Goal: Task Accomplishment & Management: Use online tool/utility

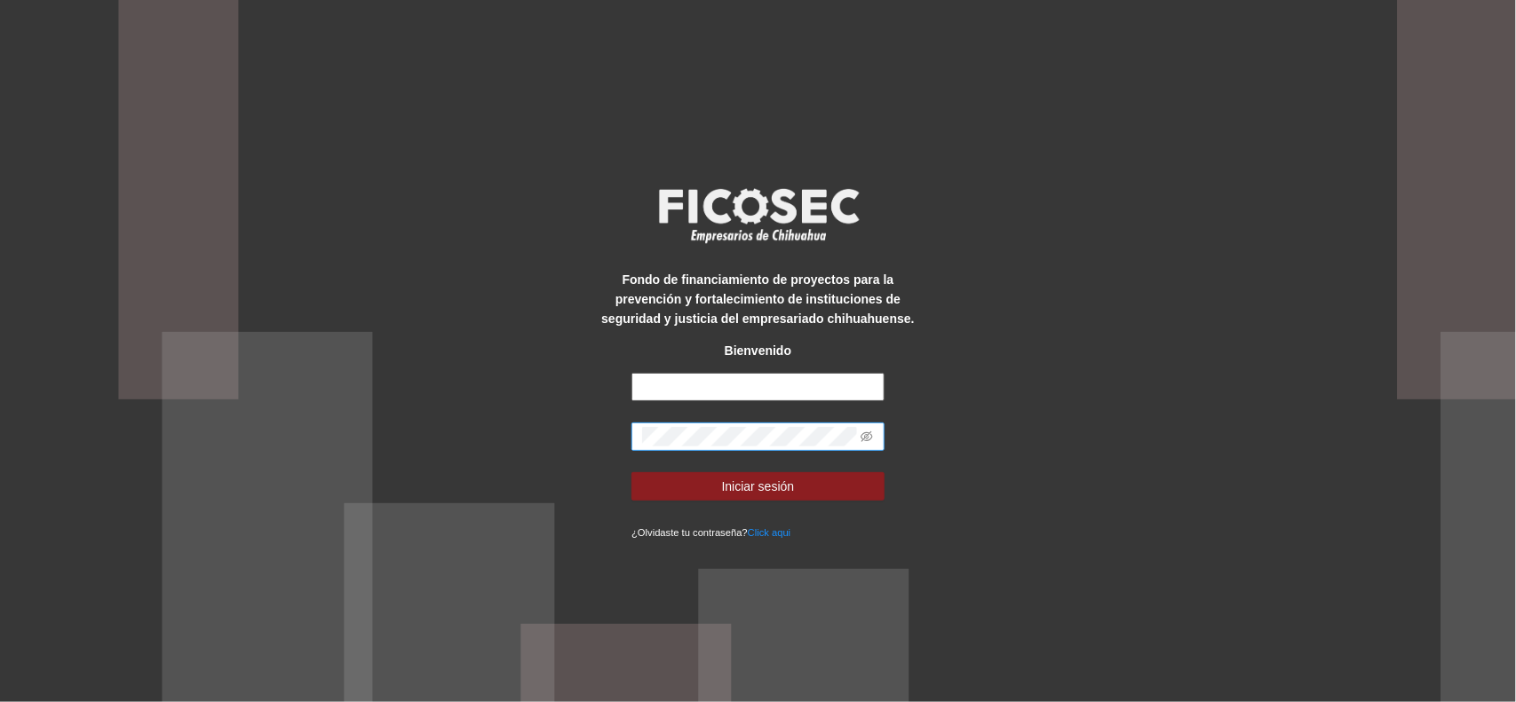
type input "**********"
click at [688, 449] on span at bounding box center [757, 437] width 253 height 28
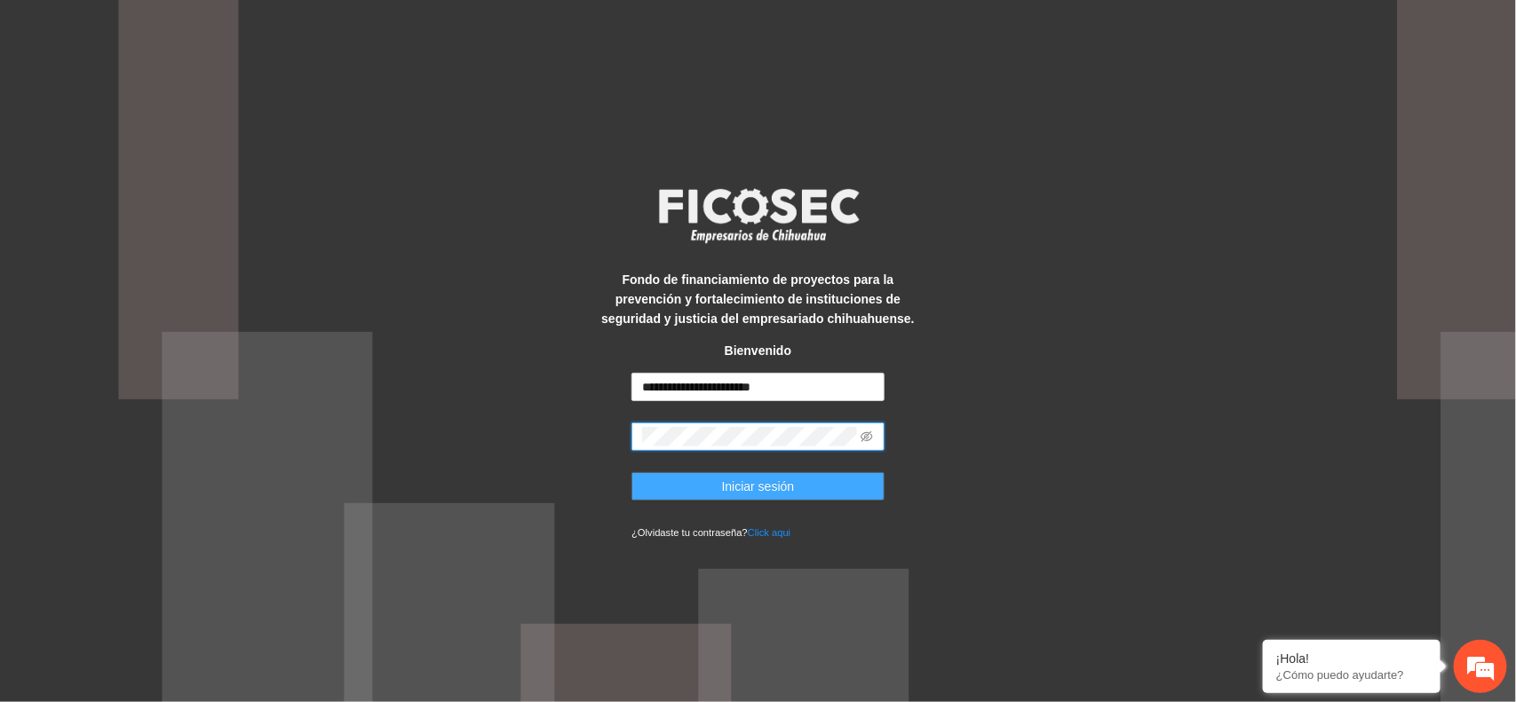
click at [698, 480] on button "Iniciar sesión" at bounding box center [757, 486] width 253 height 28
click at [704, 489] on button "Iniciar sesión" at bounding box center [757, 486] width 253 height 28
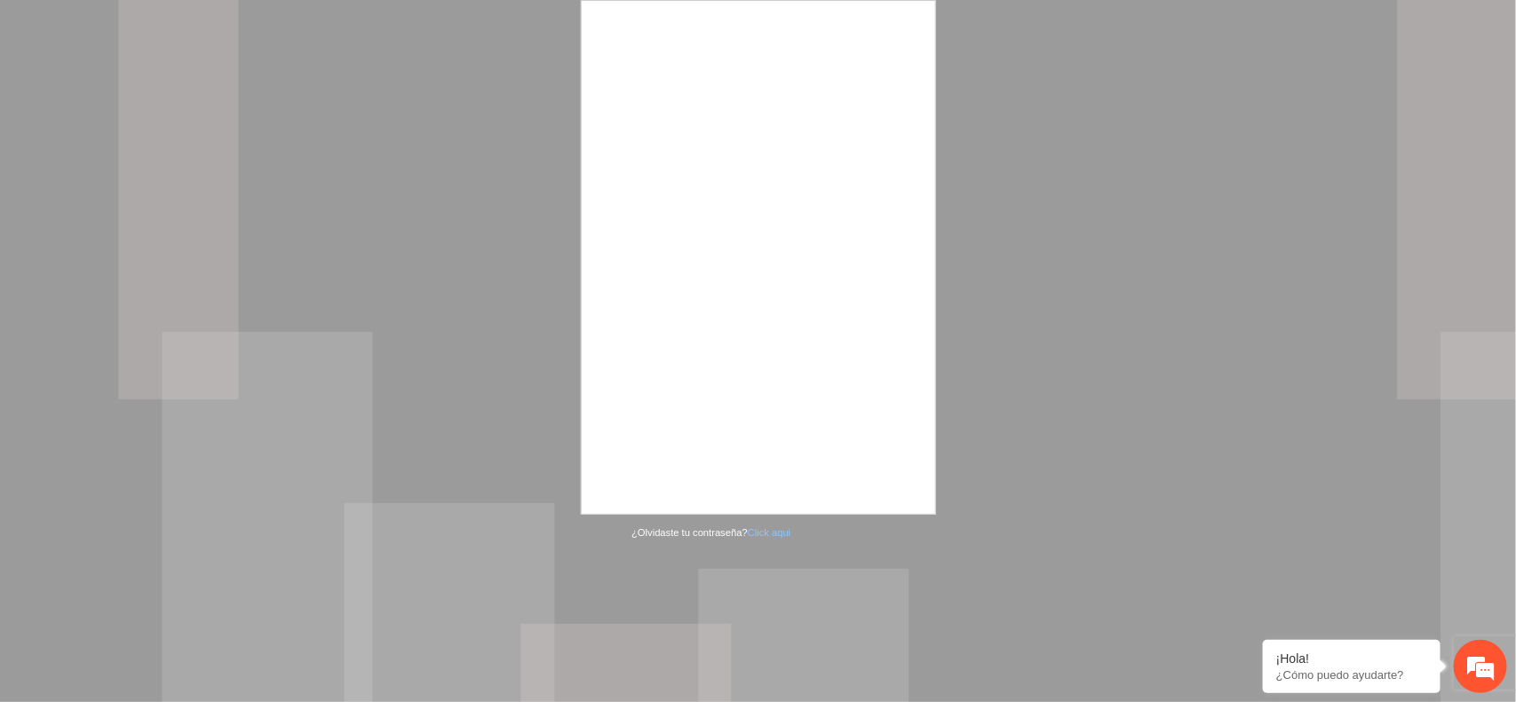
click at [773, 481] on iframe at bounding box center [759, 258] width 355 height 515
click at [1160, 357] on div at bounding box center [758, 351] width 1516 height 702
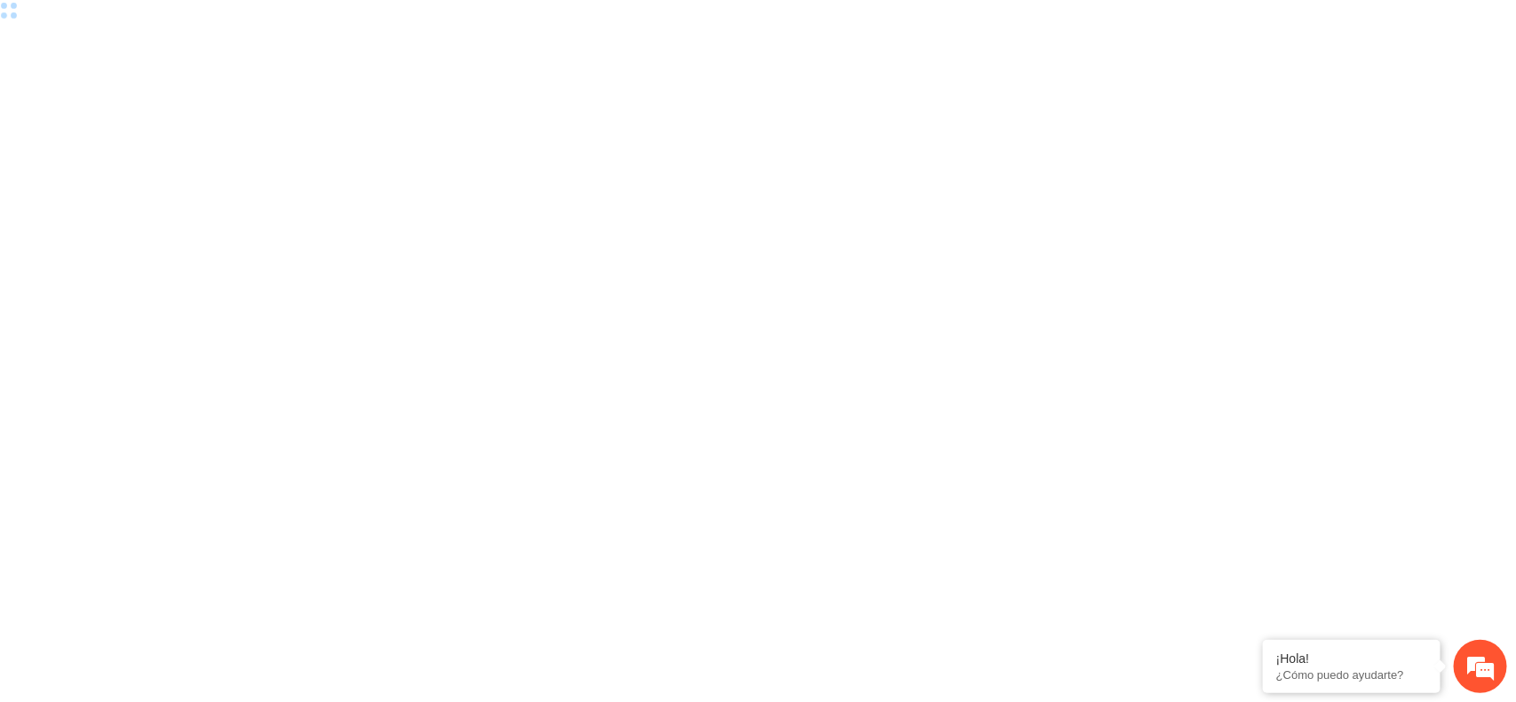
click at [478, 158] on div at bounding box center [758, 351] width 1516 height 702
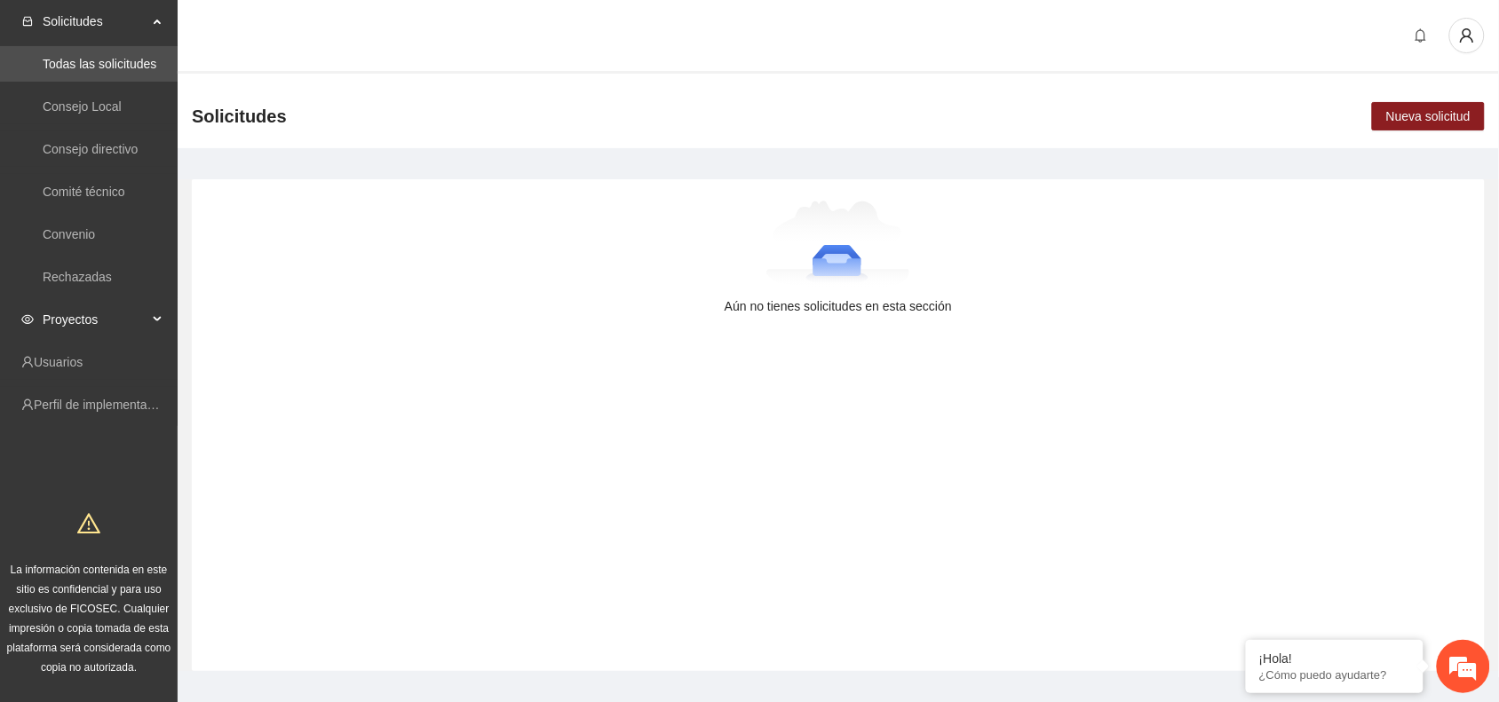
drag, startPoint x: 161, startPoint y: 313, endPoint x: 148, endPoint y: 320, distance: 14.3
click at [148, 320] on div "Proyectos" at bounding box center [89, 320] width 178 height 36
click at [158, 312] on div "Proyectos" at bounding box center [89, 320] width 178 height 36
click at [155, 320] on icon at bounding box center [159, 320] width 9 height 0
click at [153, 312] on div "Proyectos" at bounding box center [89, 320] width 178 height 36
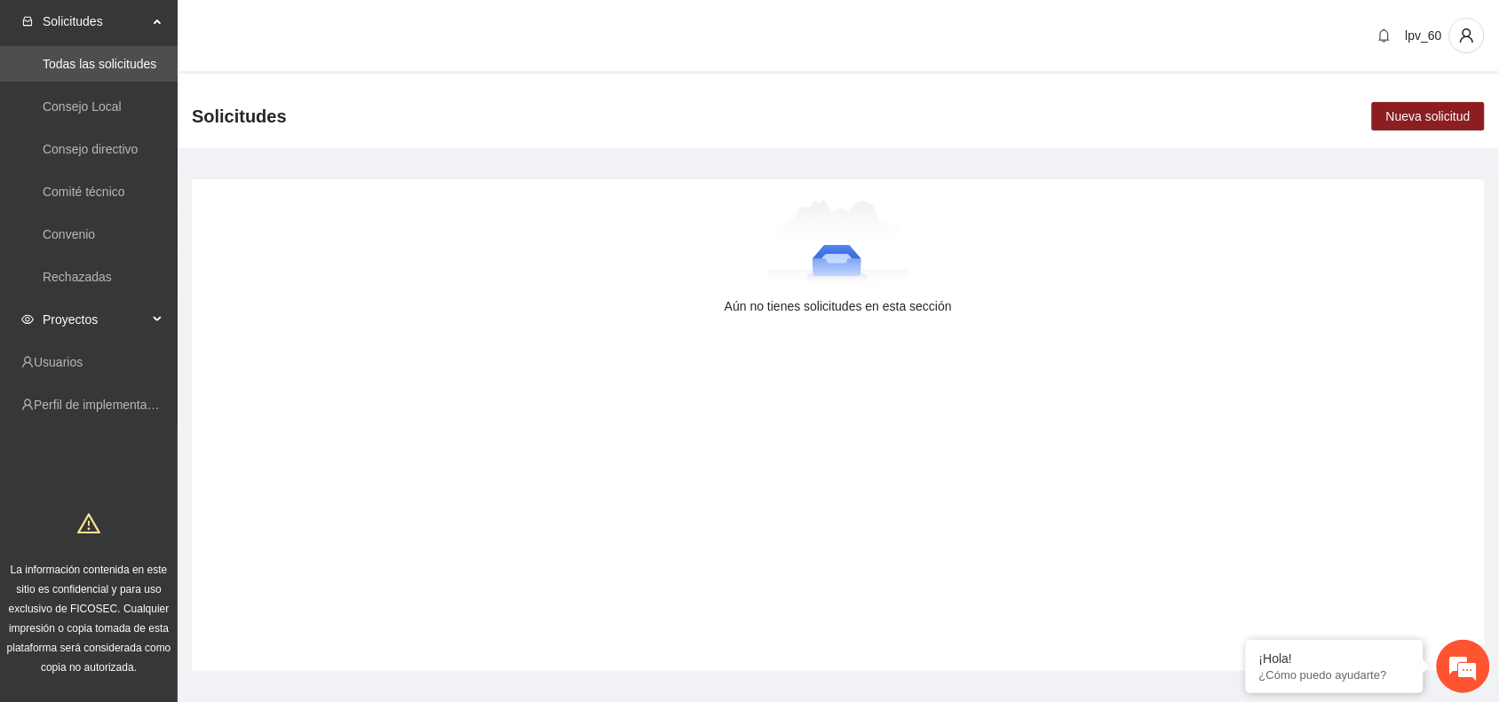
click at [160, 313] on div "Proyectos" at bounding box center [89, 320] width 178 height 36
click at [157, 312] on div "Proyectos" at bounding box center [89, 320] width 178 height 36
click at [131, 315] on span "Proyectos" at bounding box center [95, 320] width 105 height 36
click at [157, 311] on div "Proyectos" at bounding box center [89, 320] width 178 height 36
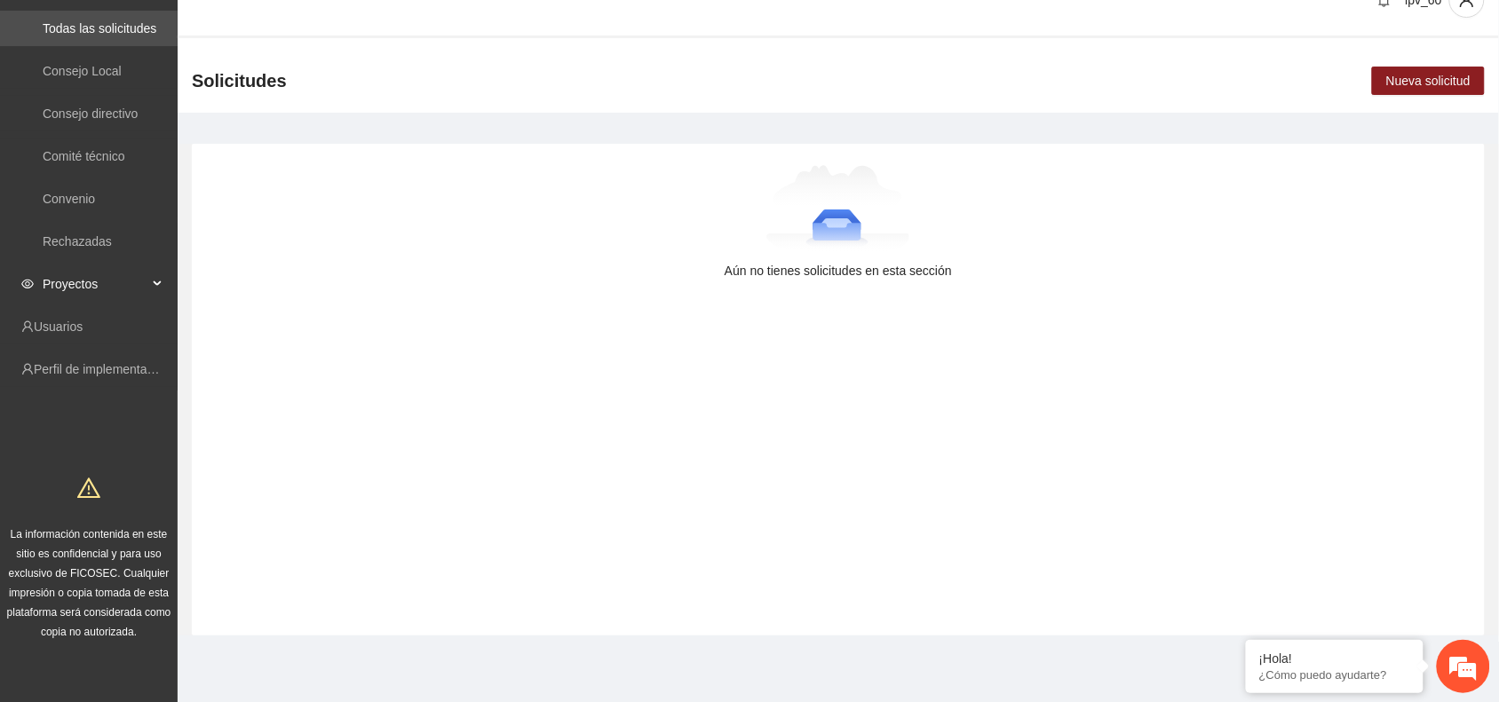
click at [144, 278] on span "Proyectos" at bounding box center [95, 284] width 105 height 36
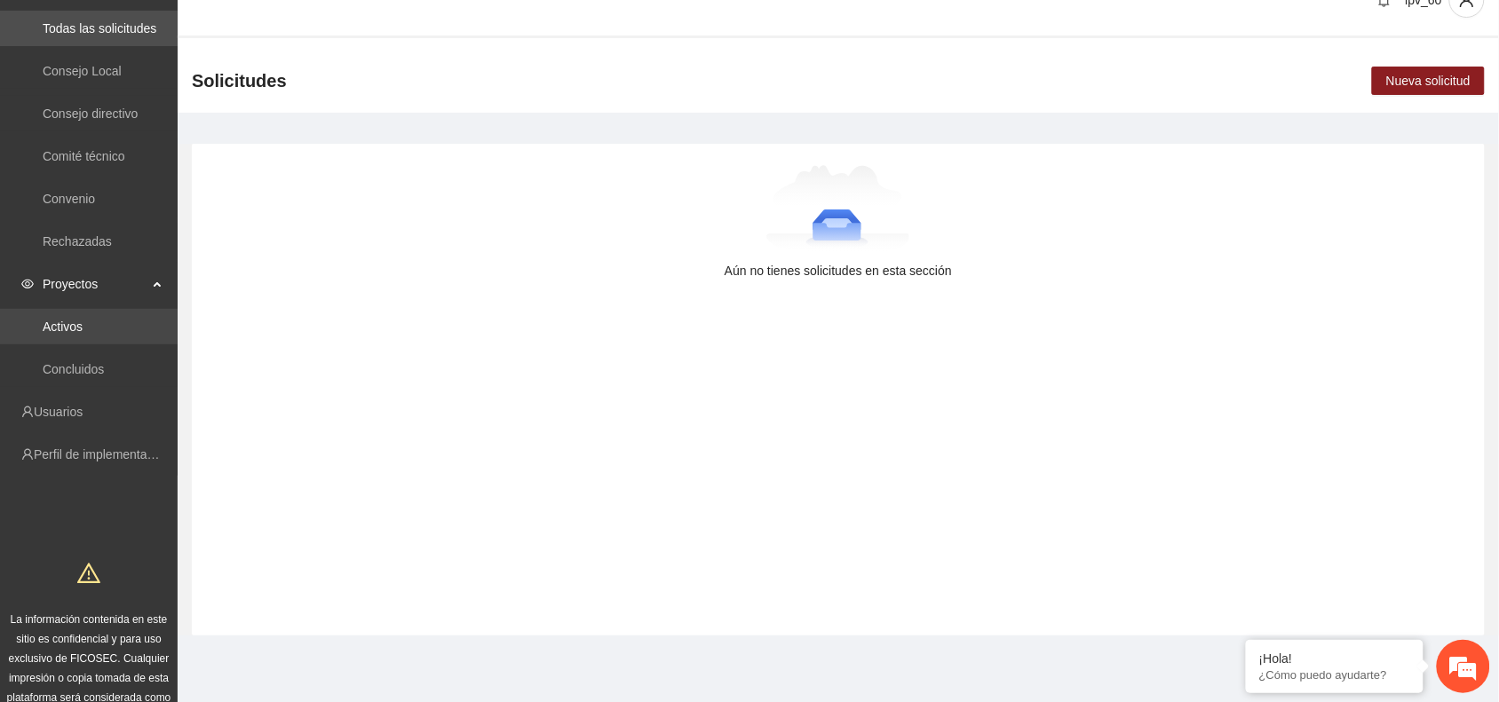
click at [67, 334] on link "Activos" at bounding box center [63, 327] width 40 height 14
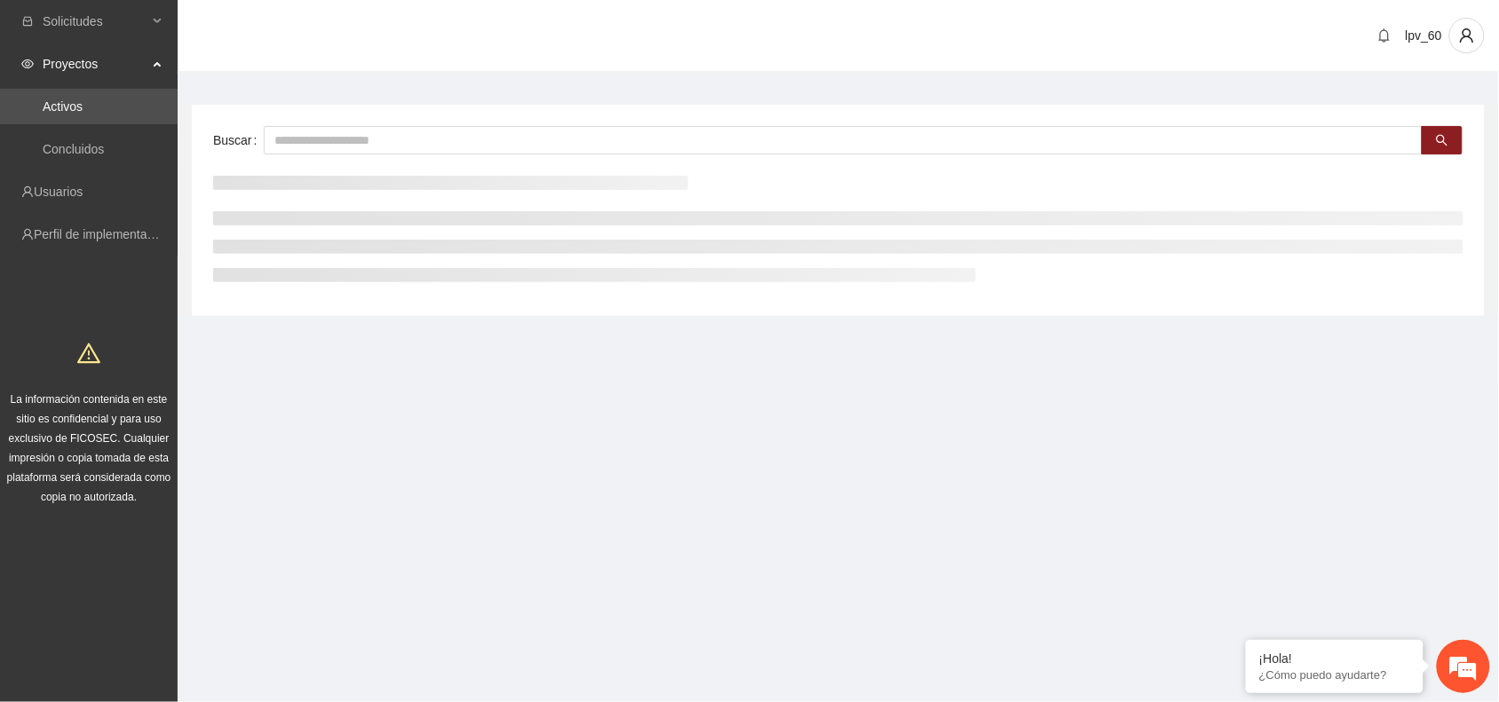
click at [65, 327] on div "La información contenida en este sitio es confidencial y para uso exclusivo de …" at bounding box center [89, 424] width 178 height 195
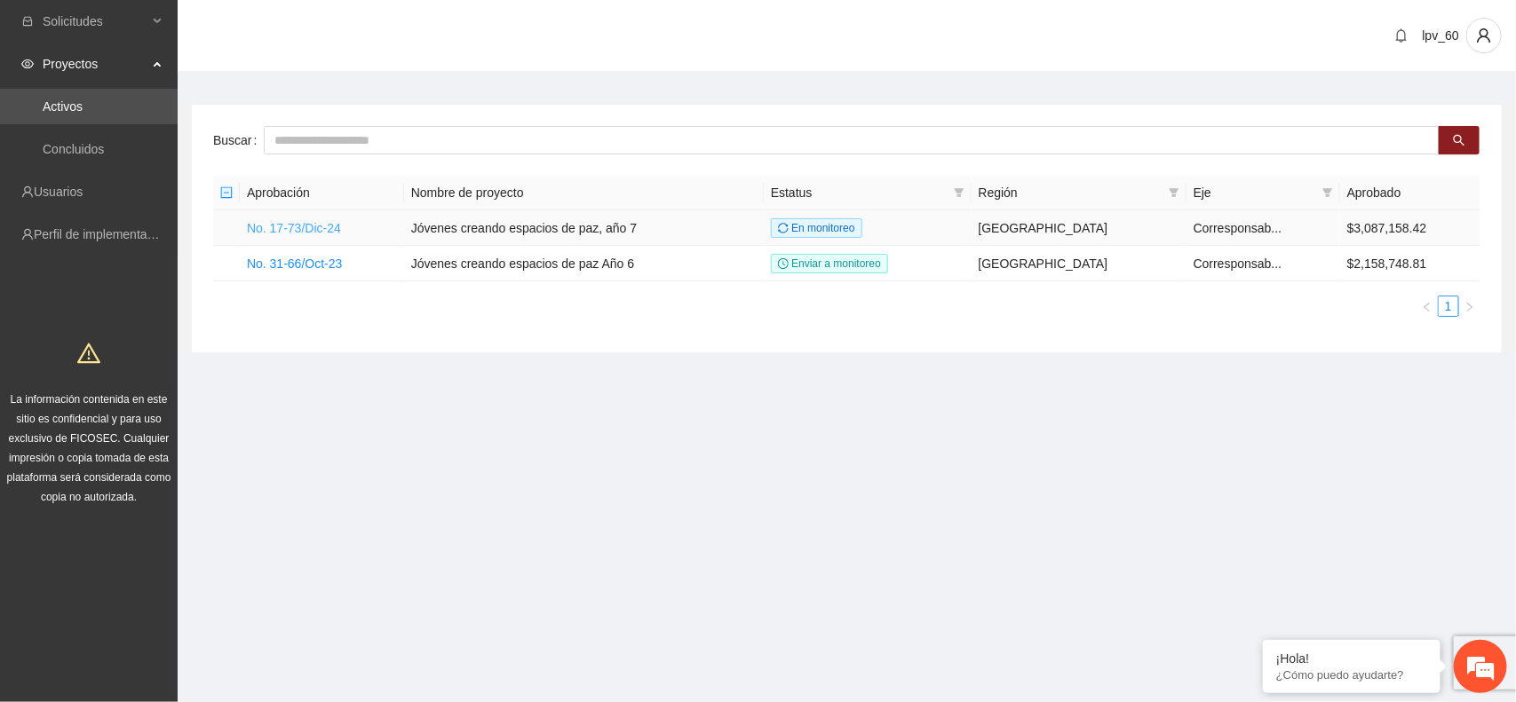
click at [299, 235] on link "No. 17-73/Dic-24" at bounding box center [294, 228] width 94 height 14
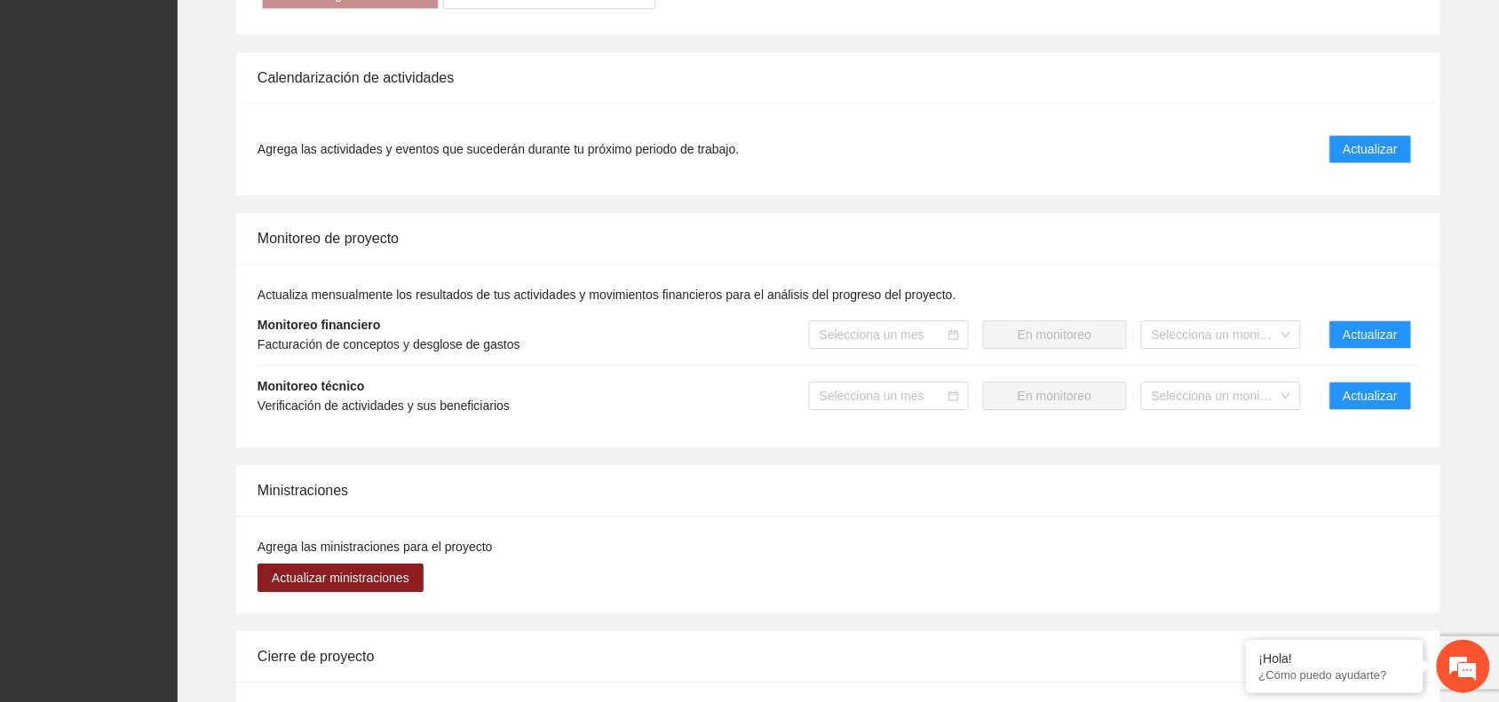
scroll to position [1511, 0]
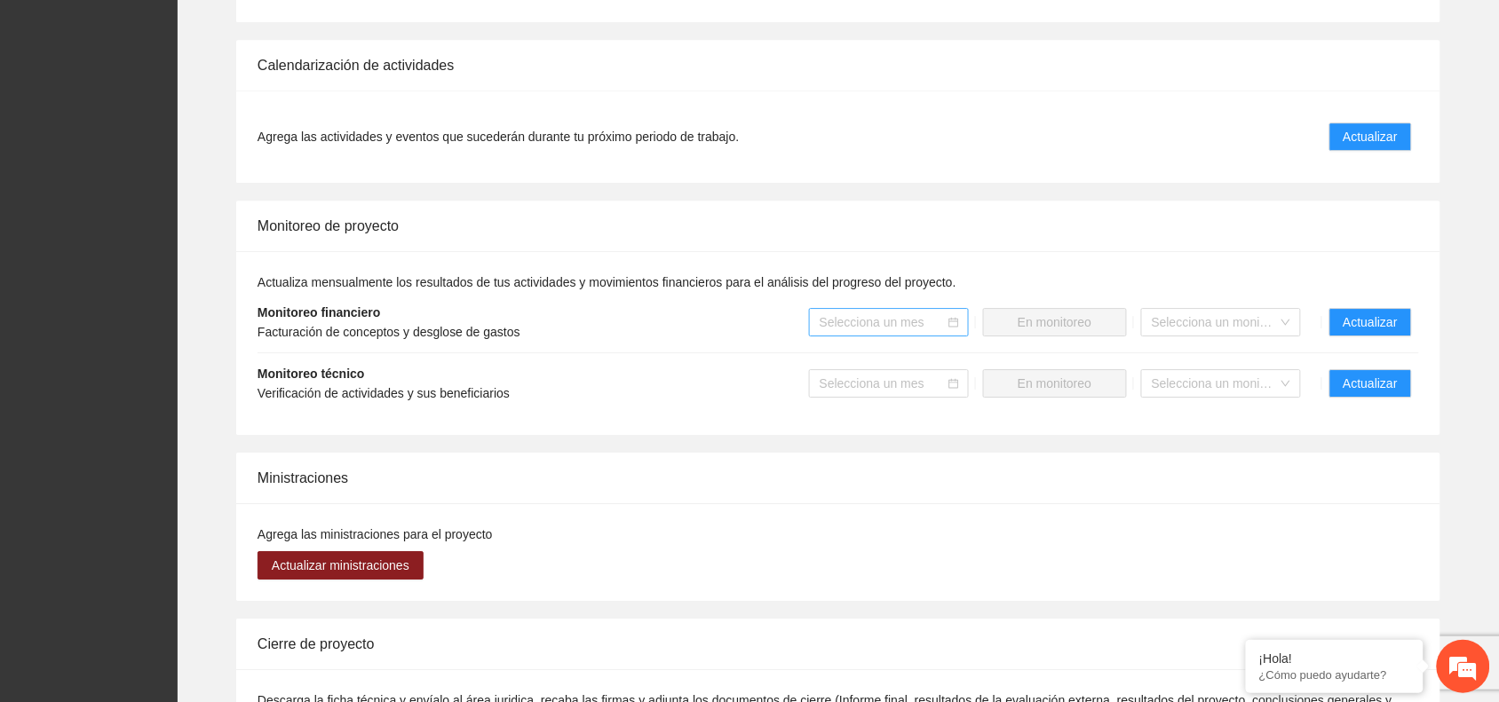
click at [959, 317] on icon "calendar" at bounding box center [953, 322] width 11 height 11
click at [956, 322] on icon "calendar" at bounding box center [953, 322] width 11 height 11
click at [938, 324] on input "search" at bounding box center [883, 322] width 126 height 27
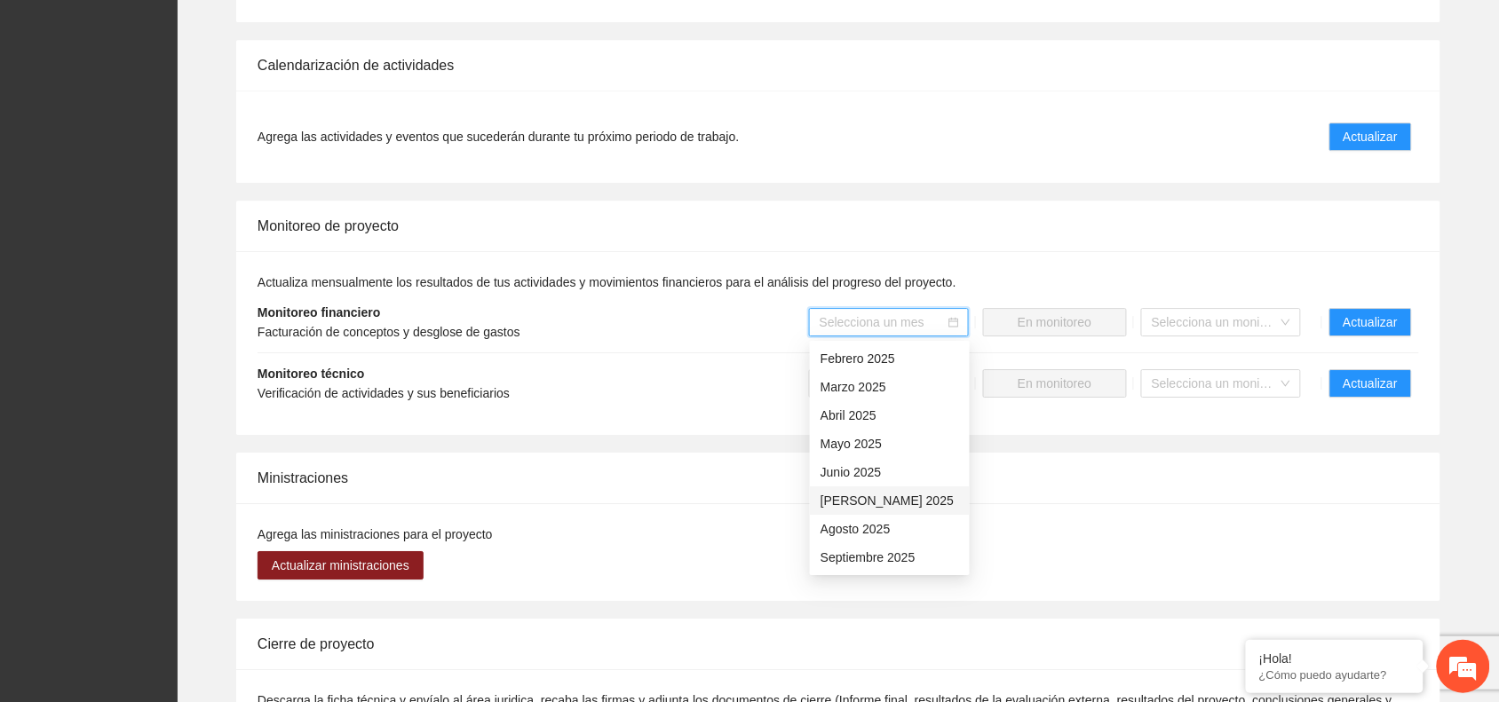
click at [908, 520] on div "Agosto 2025" at bounding box center [890, 529] width 139 height 20
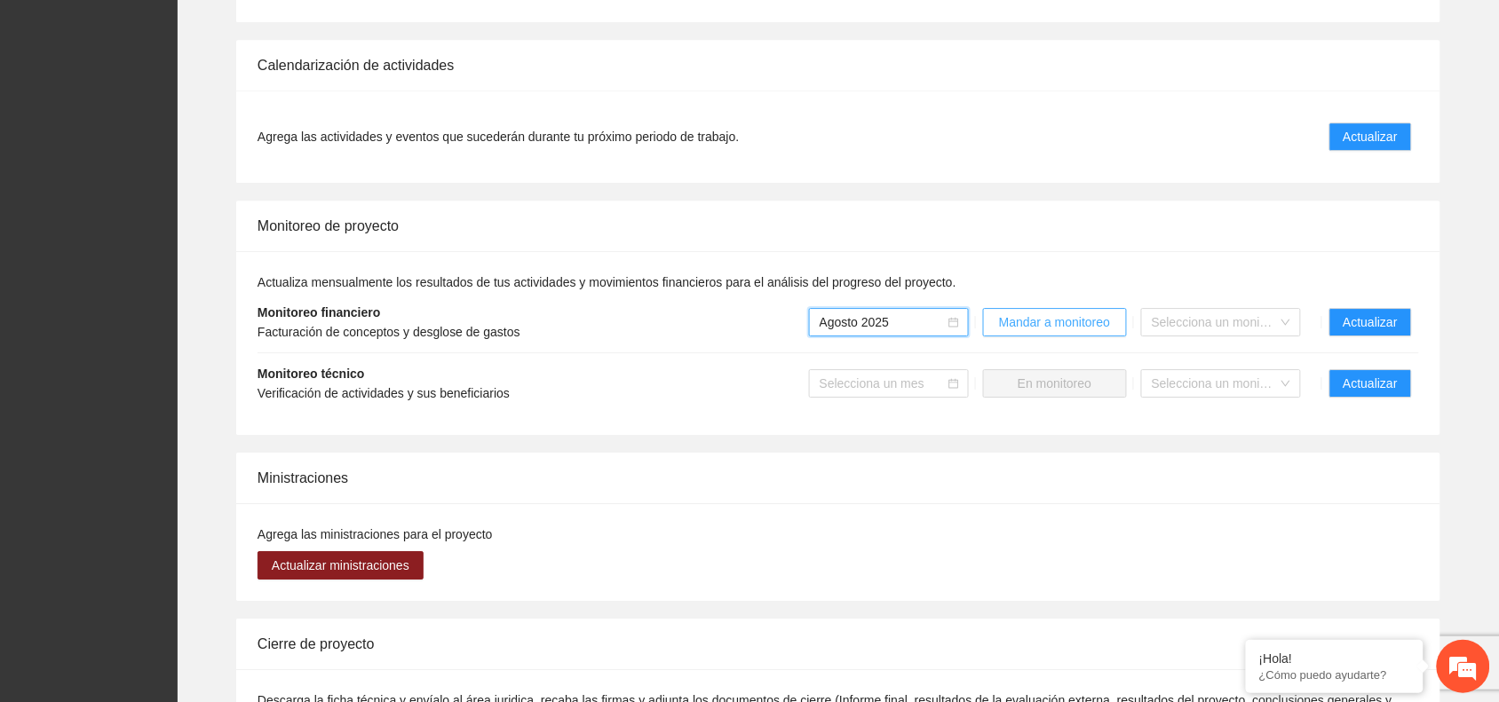
click at [1018, 325] on span "Mandar a monitoreo" at bounding box center [1054, 323] width 111 height 20
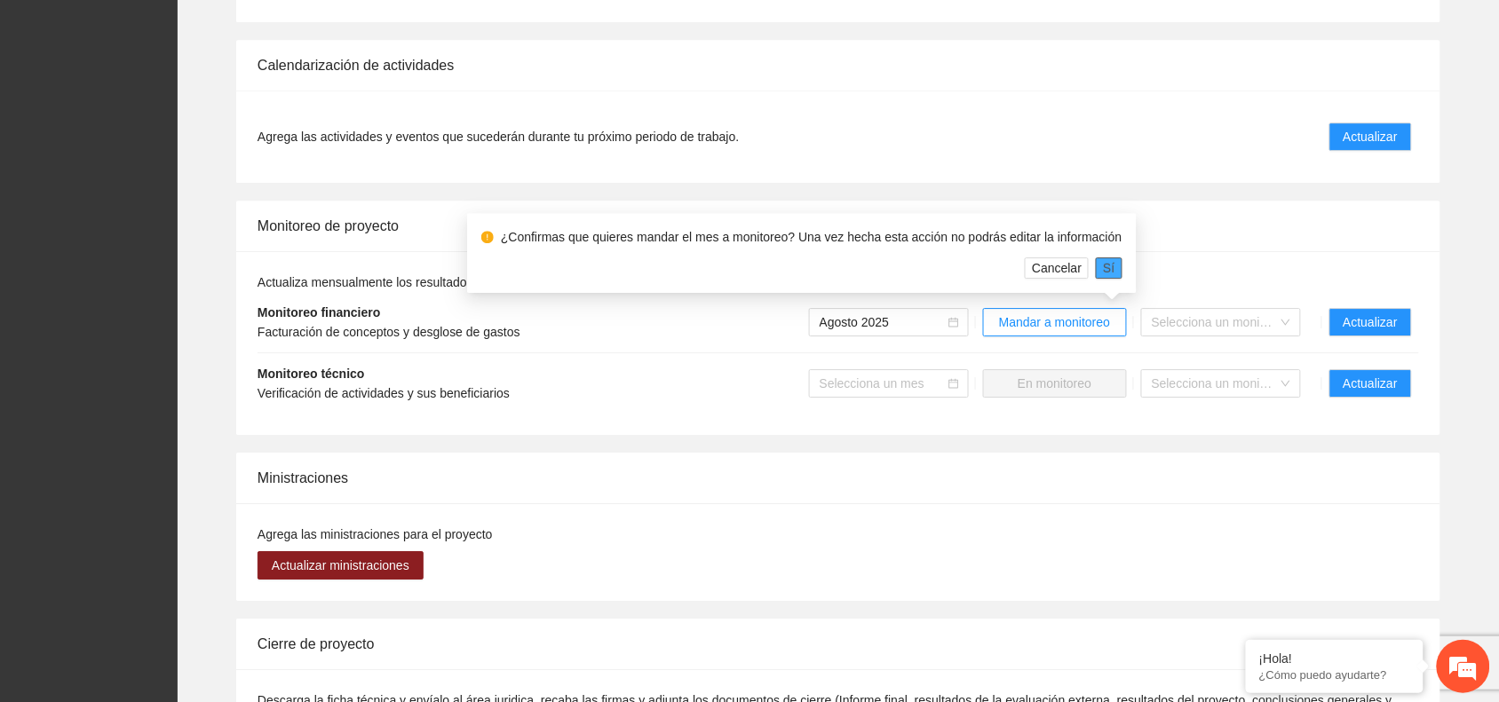
click at [1104, 271] on span "Sí" at bounding box center [1109, 268] width 12 height 20
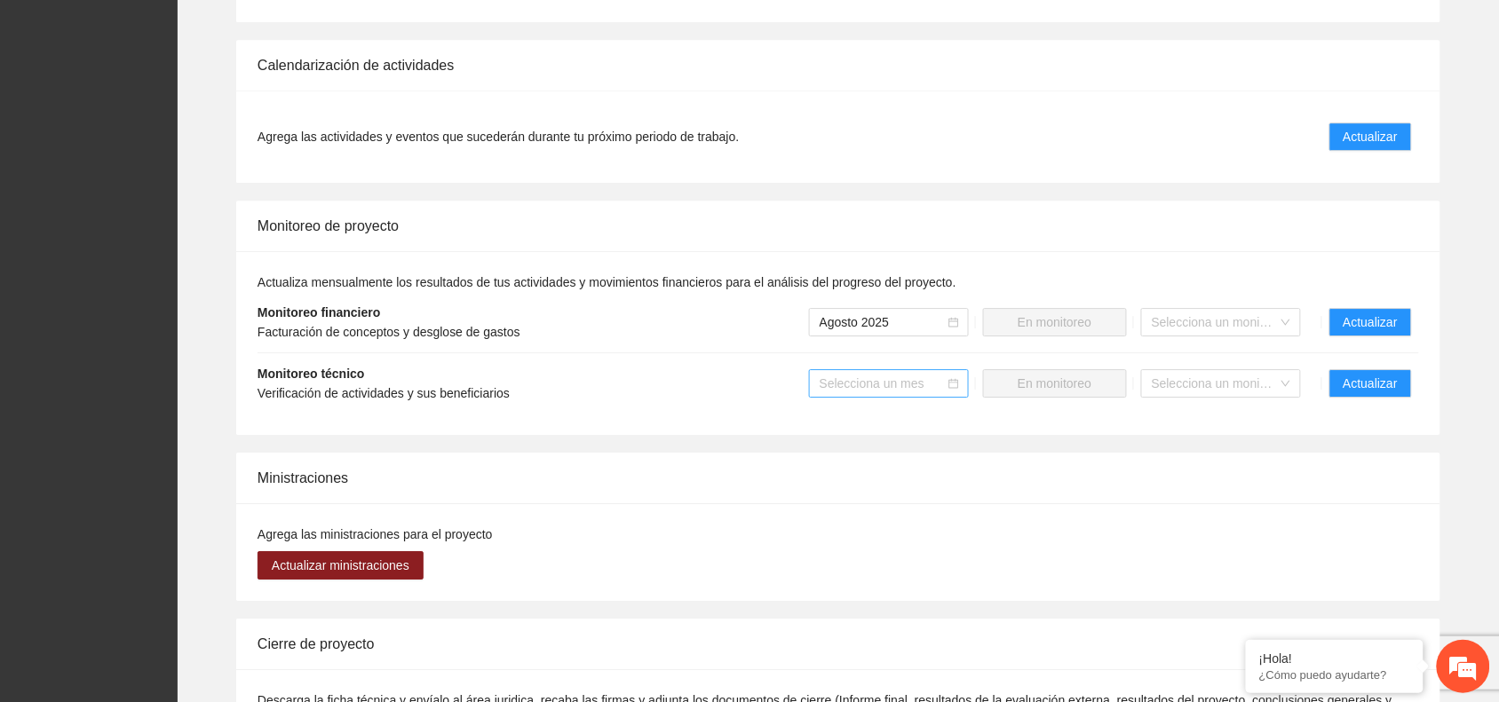
click at [950, 382] on icon "calendar" at bounding box center [953, 384] width 10 height 10
click at [948, 391] on div "Selecciona un mes" at bounding box center [889, 383] width 160 height 28
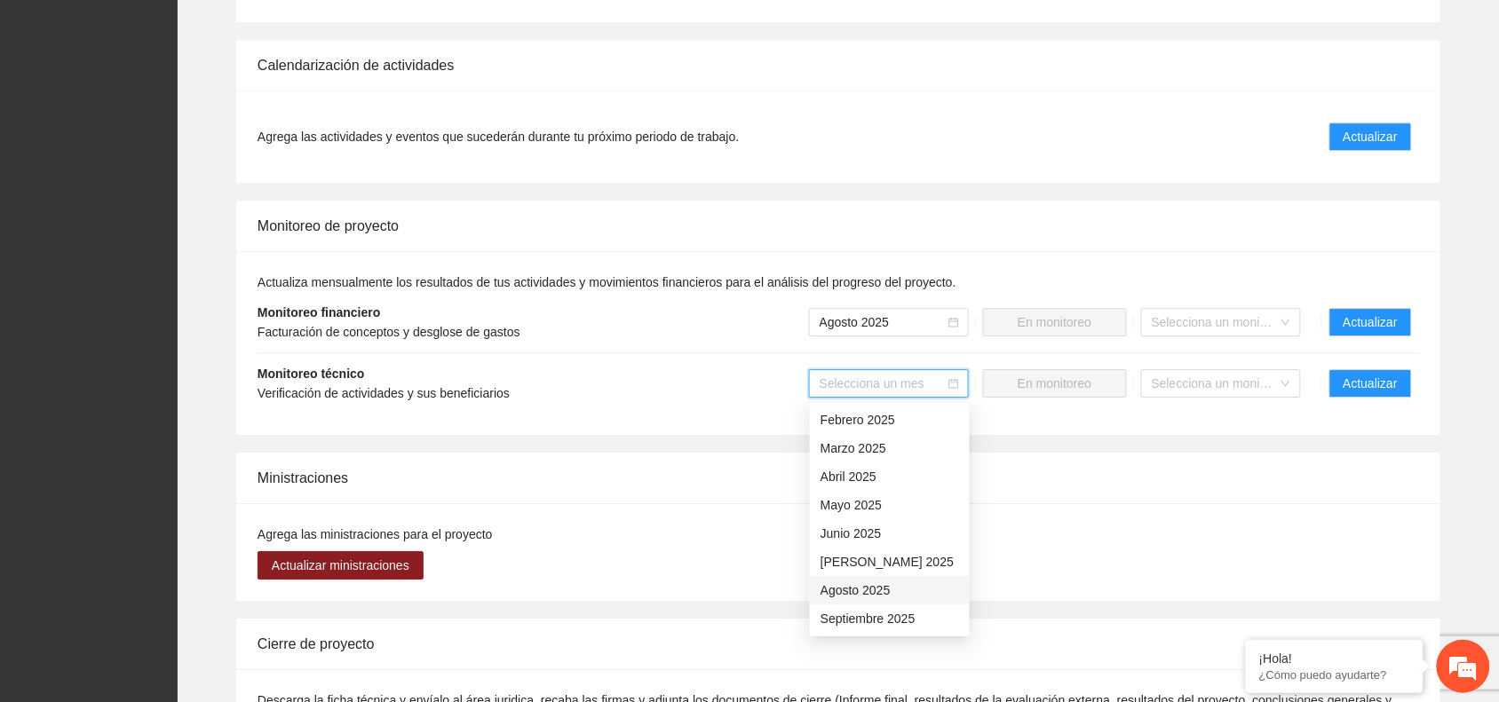
click at [876, 586] on div "Agosto 2025" at bounding box center [890, 591] width 139 height 20
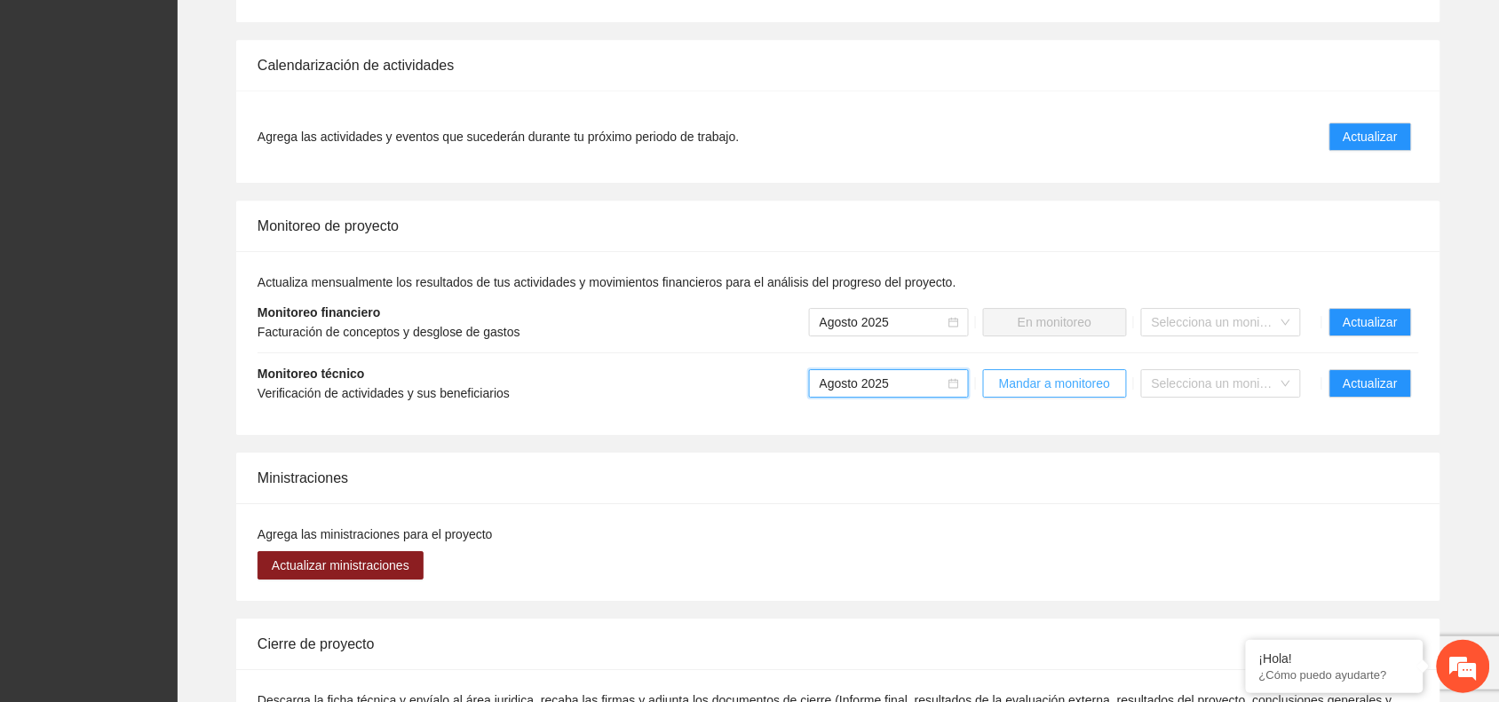
click at [1067, 387] on span "Mandar a monitoreo" at bounding box center [1054, 384] width 111 height 20
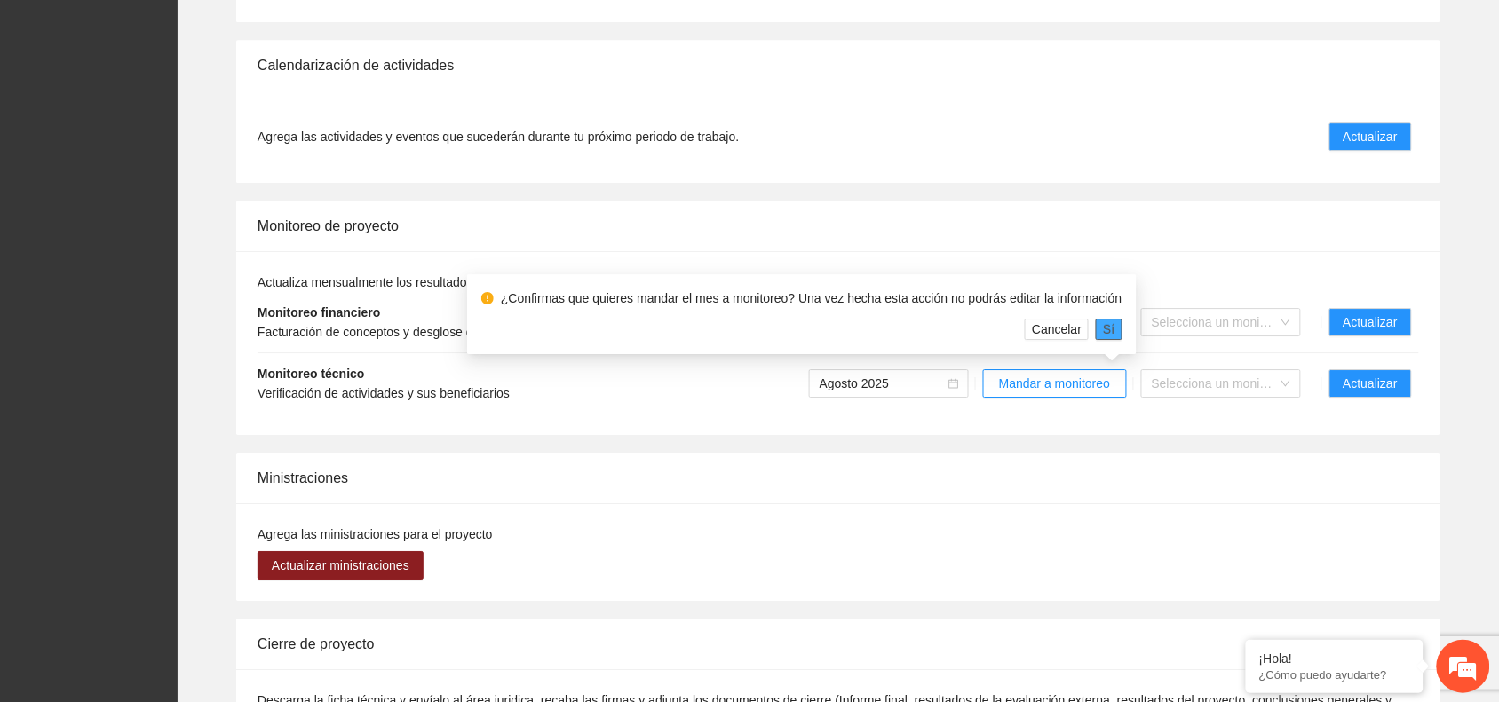
click at [1106, 324] on span "Sí" at bounding box center [1109, 330] width 12 height 20
